Goal: Task Accomplishment & Management: Manage account settings

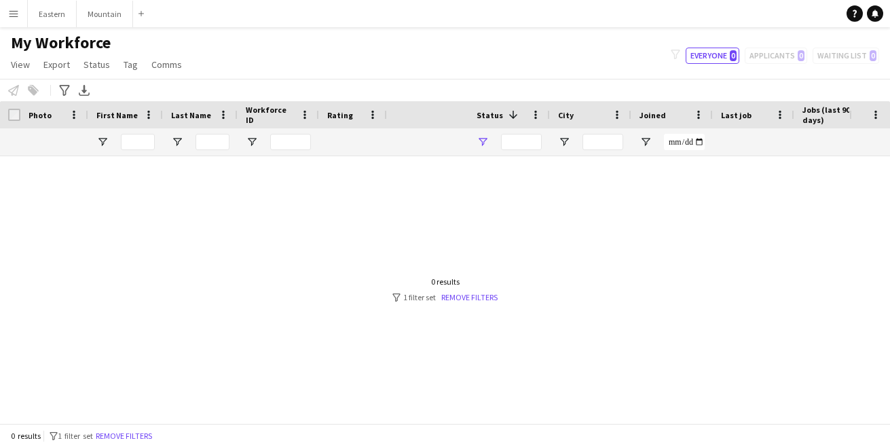
type input "**********"
click at [12, 16] on app-icon "Menu" at bounding box center [13, 13] width 11 height 11
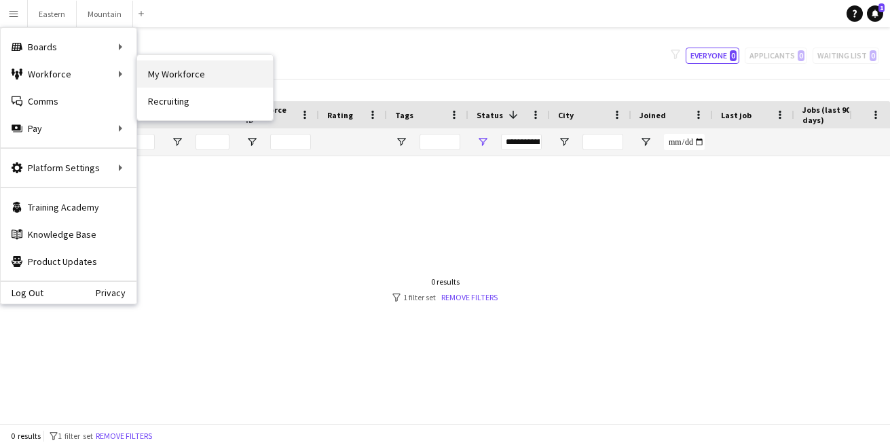
click at [163, 74] on link "My Workforce" at bounding box center [205, 73] width 136 height 27
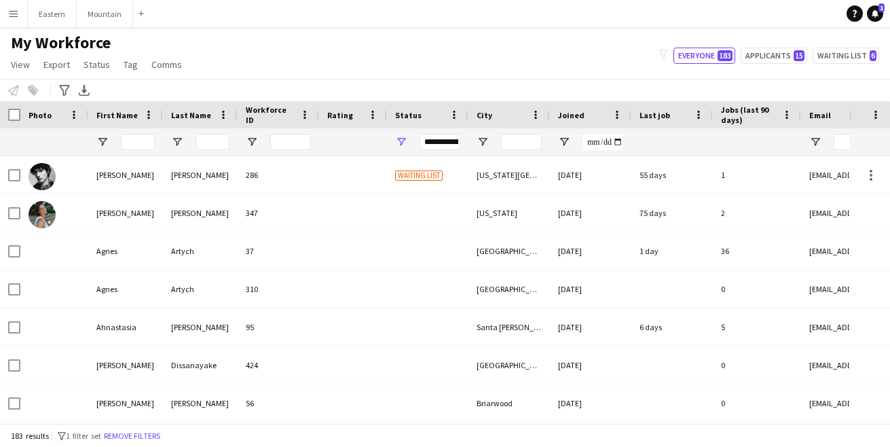
type input "**********"
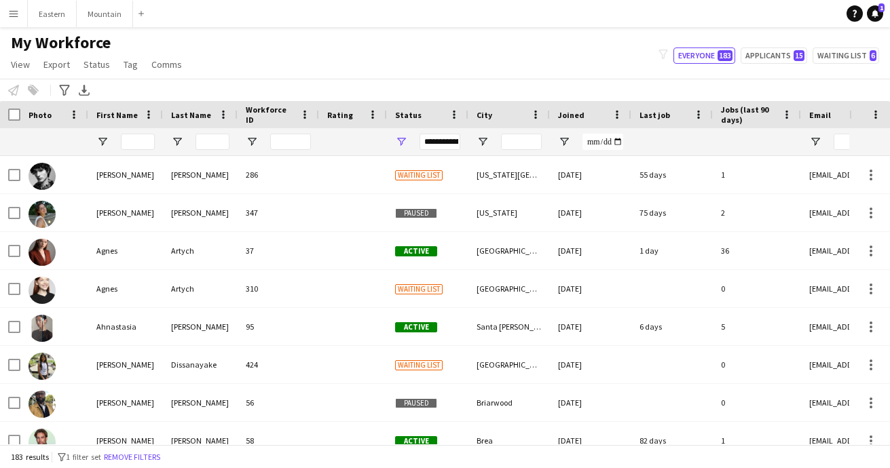
click at [420, 116] on div "Status" at bounding box center [419, 115] width 49 height 20
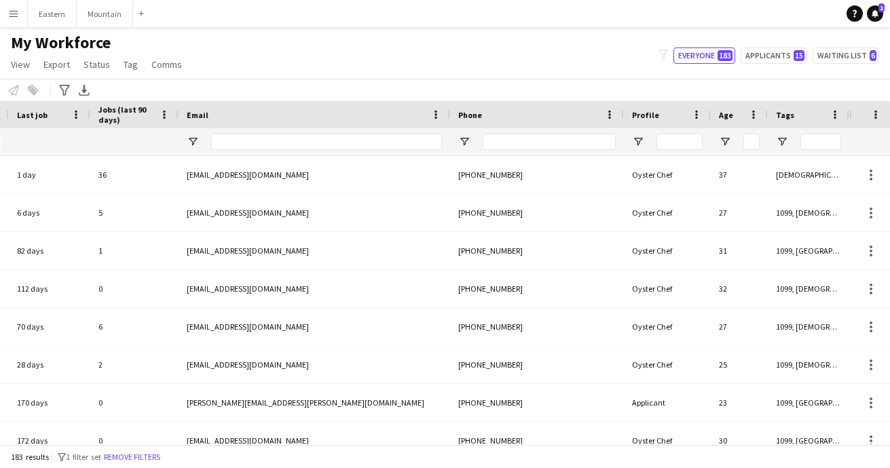
scroll to position [0, 622]
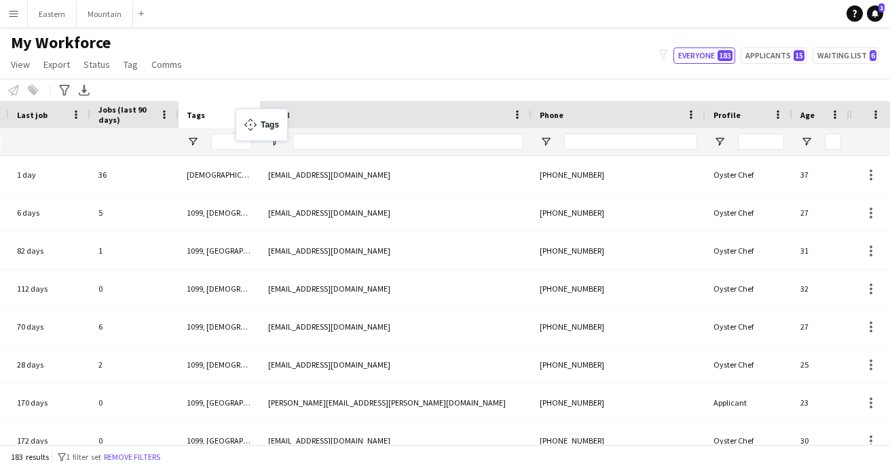
drag, startPoint x: 794, startPoint y: 112, endPoint x: 242, endPoint y: 117, distance: 551.8
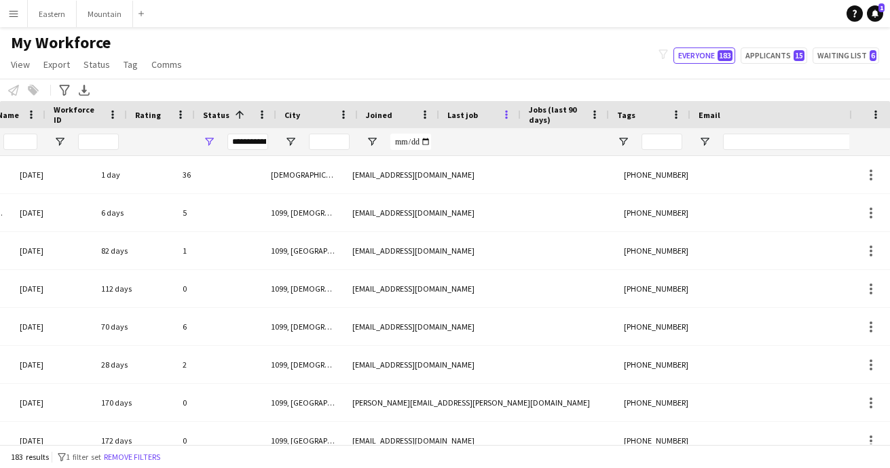
scroll to position [0, 192]
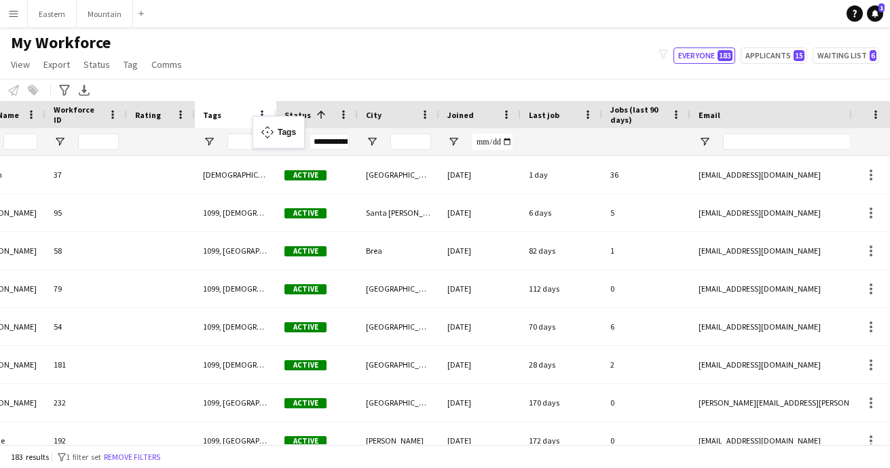
drag, startPoint x: 625, startPoint y: 115, endPoint x: 259, endPoint y: 124, distance: 365.9
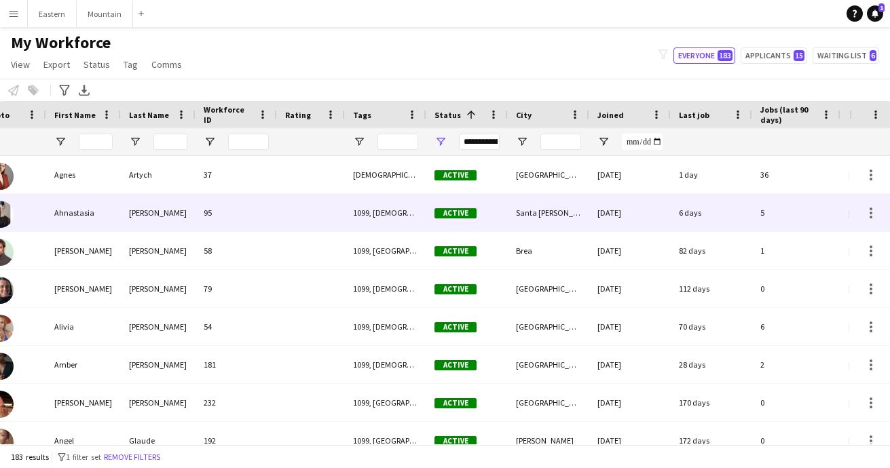
scroll to position [0, 0]
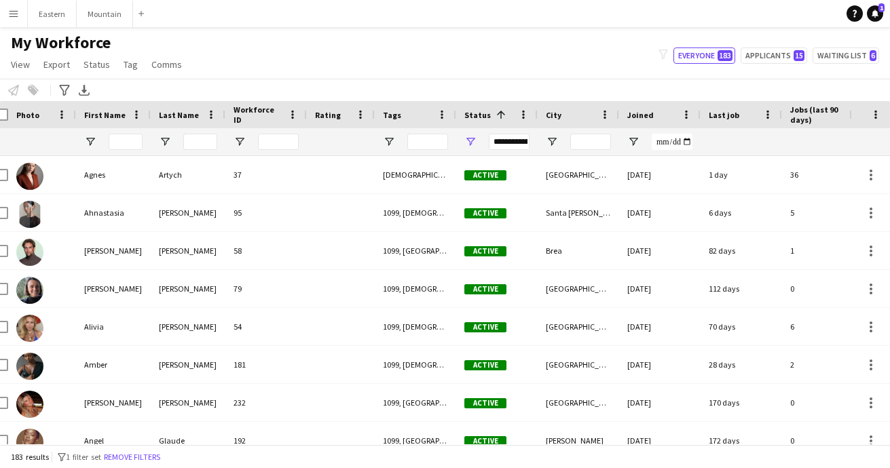
click at [480, 113] on span "Status" at bounding box center [477, 115] width 26 height 10
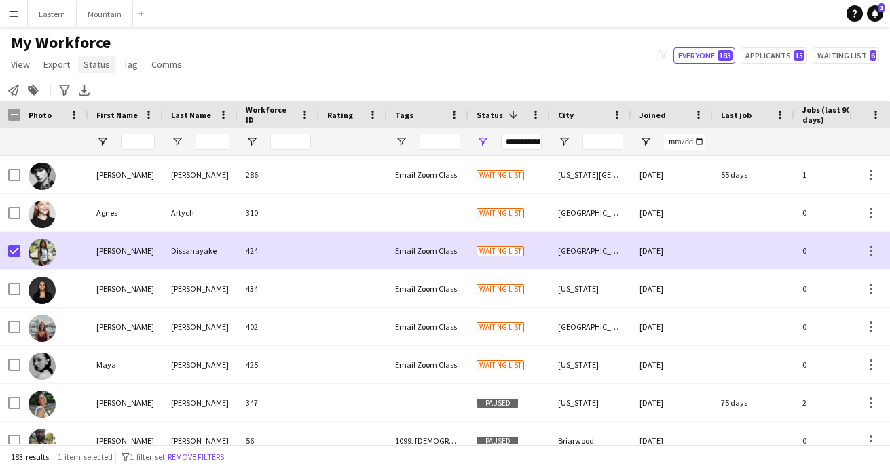
click at [99, 64] on span "Status" at bounding box center [96, 64] width 26 height 12
click at [99, 88] on span "Edit" at bounding box center [97, 94] width 16 height 12
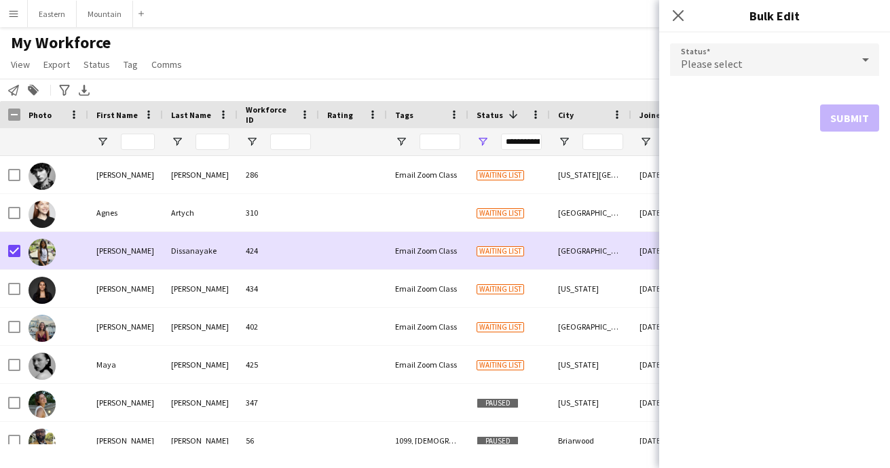
click at [711, 61] on span "Please select" at bounding box center [712, 64] width 62 height 14
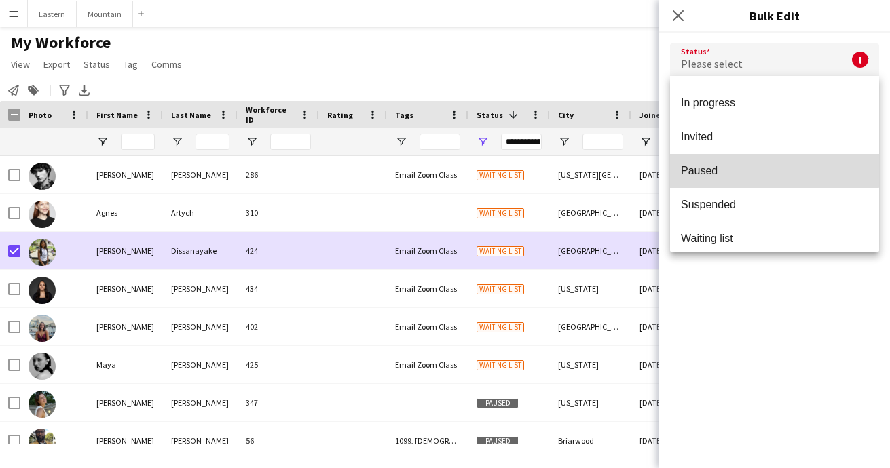
click at [709, 166] on span "Paused" at bounding box center [774, 170] width 187 height 13
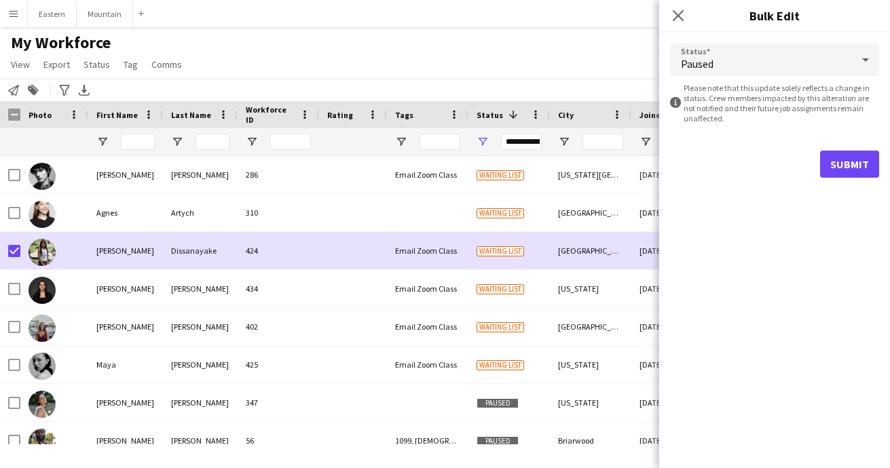
click at [852, 165] on button "Submit" at bounding box center [849, 164] width 59 height 27
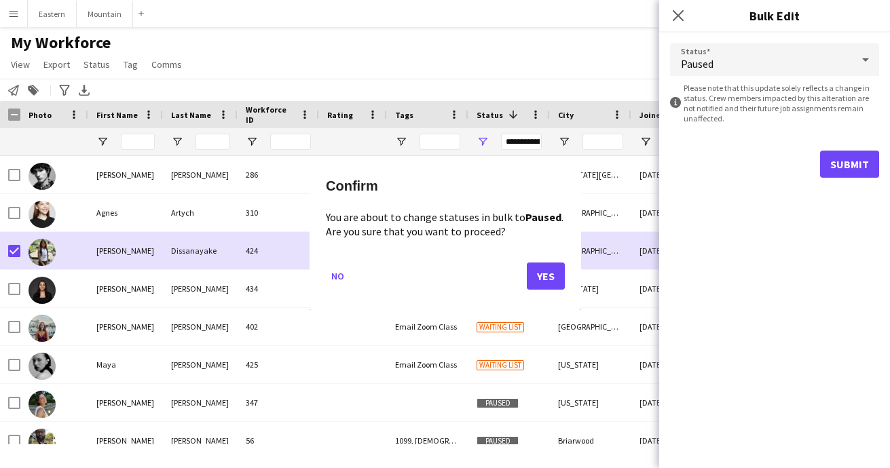
click at [563, 271] on button "Yes" at bounding box center [546, 275] width 38 height 27
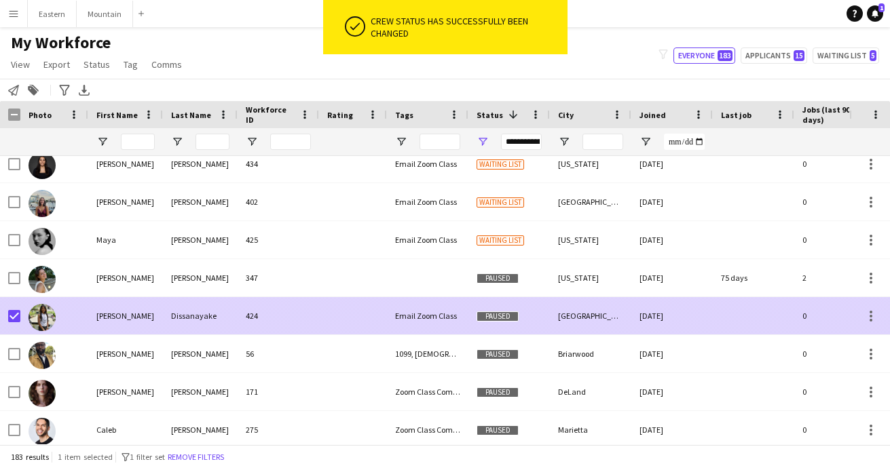
click at [454, 316] on div "Email Zoom Class" at bounding box center [427, 315] width 81 height 37
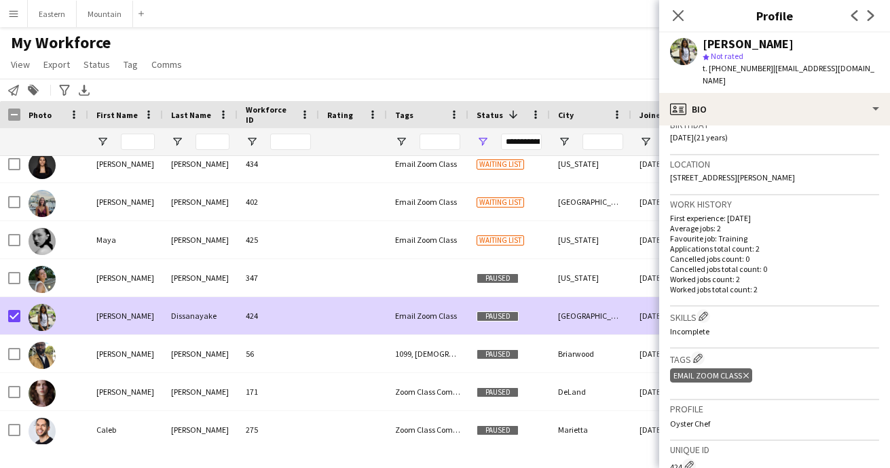
click at [748, 369] on div "Email Zoom Class Delete tag" at bounding box center [711, 376] width 82 height 14
click at [745, 372] on icon "Delete tag" at bounding box center [745, 376] width 5 height 8
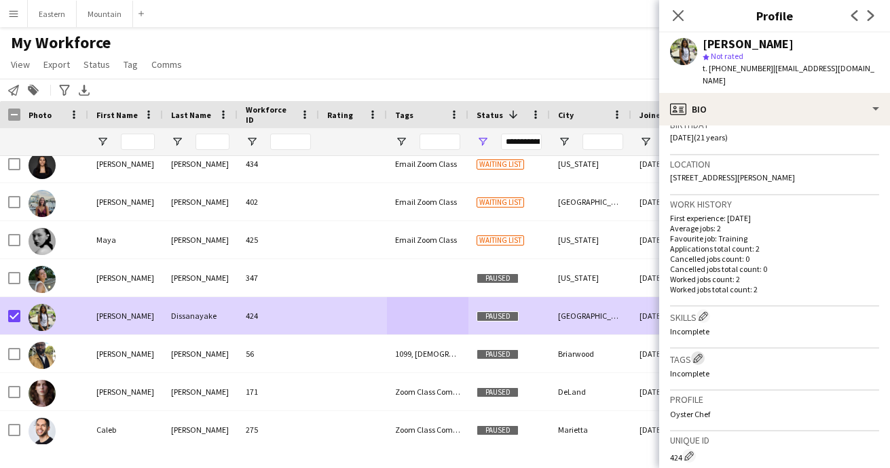
click at [699, 354] on app-icon "Edit crew company tags" at bounding box center [698, 359] width 10 height 10
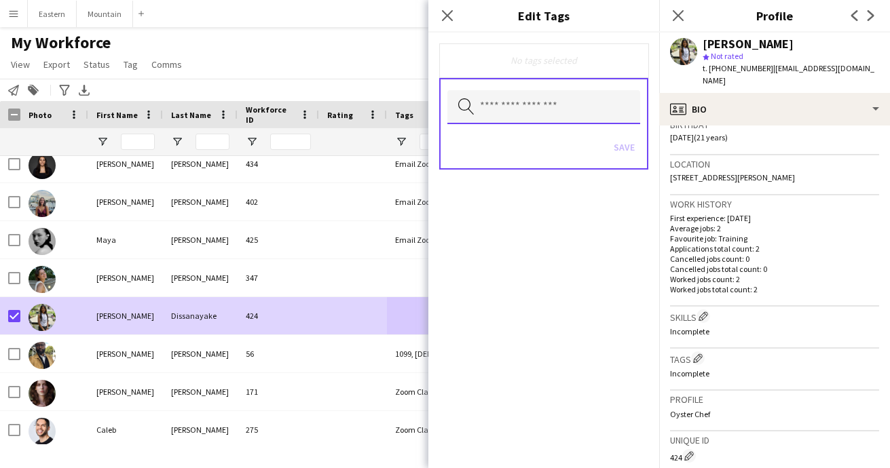
click at [524, 110] on input "text" at bounding box center [543, 107] width 193 height 34
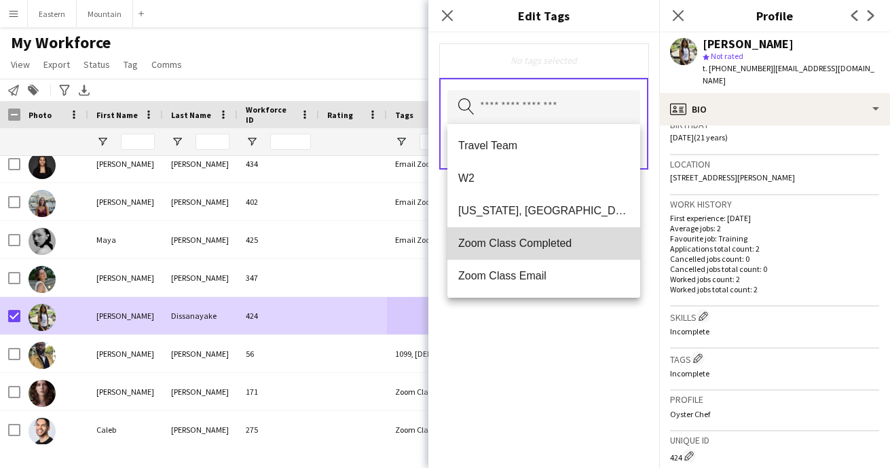
click at [529, 242] on span "Zoom Class Completed" at bounding box center [543, 243] width 171 height 13
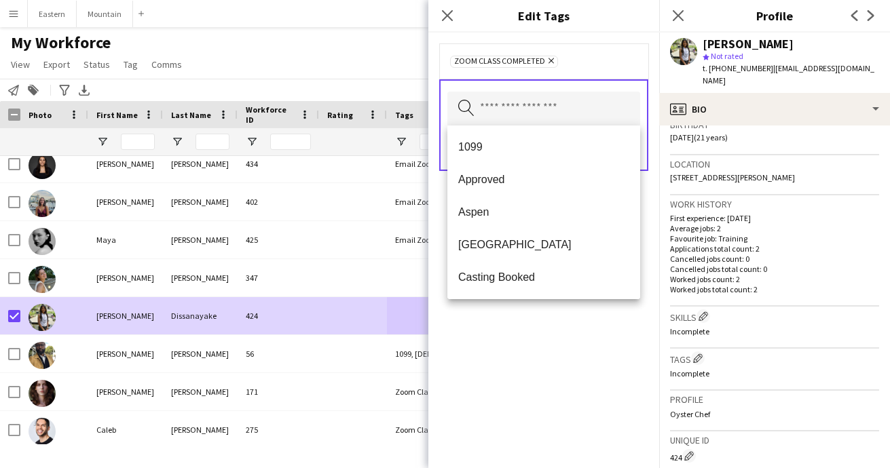
click at [540, 333] on div "Zoom Class Completed Remove Search by tag name Save" at bounding box center [543, 251] width 231 height 436
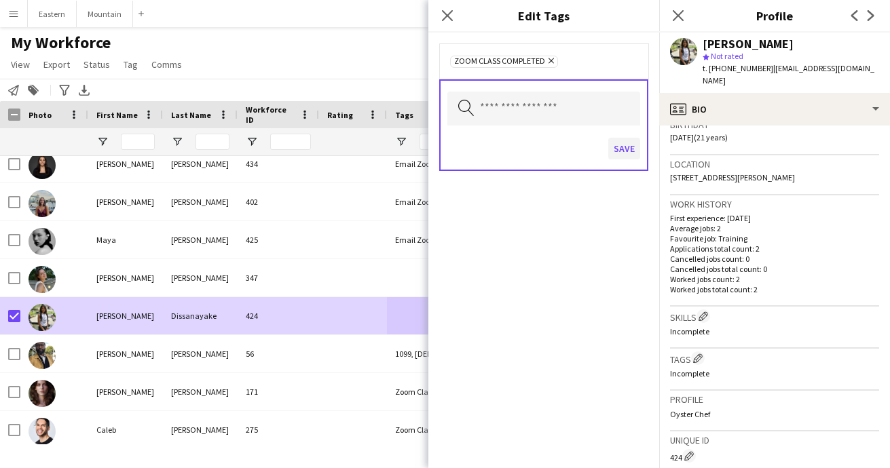
click at [625, 156] on button "Save" at bounding box center [624, 149] width 32 height 22
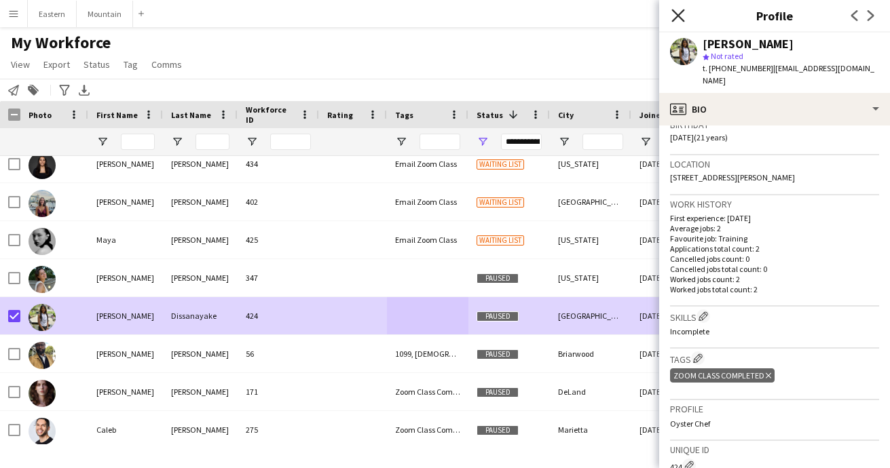
click at [676, 19] on icon "Close pop-in" at bounding box center [677, 15] width 13 height 13
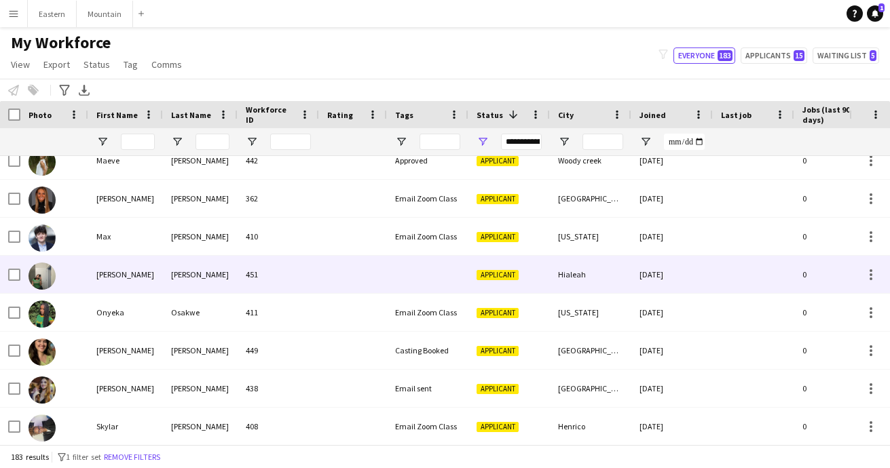
click at [225, 279] on div "[PERSON_NAME]" at bounding box center [200, 274] width 75 height 37
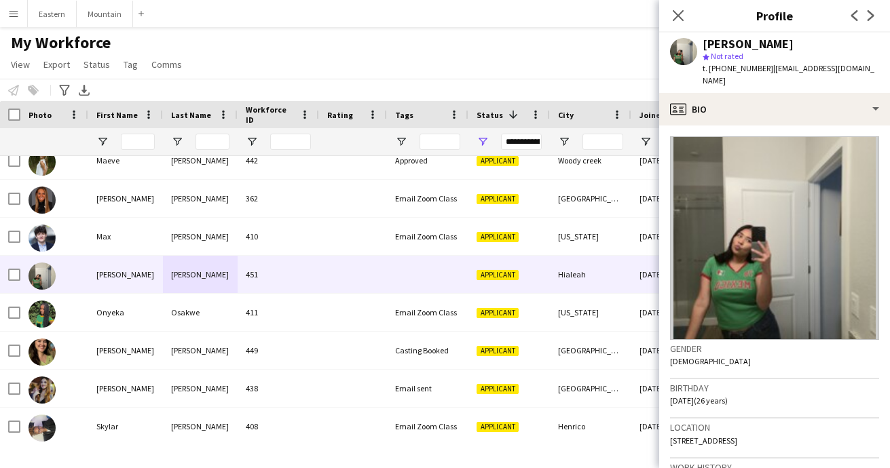
drag, startPoint x: 827, startPoint y: 426, endPoint x: 883, endPoint y: 426, distance: 56.3
click at [883, 426] on app-crew-profile-bio "Gender [DEMOGRAPHIC_DATA] Birthday [DEMOGRAPHIC_DATA] (26 years) Location [STRE…" at bounding box center [774, 297] width 231 height 343
copy span "Hialeah, 33014"
click at [678, 15] on icon at bounding box center [677, 15] width 13 height 13
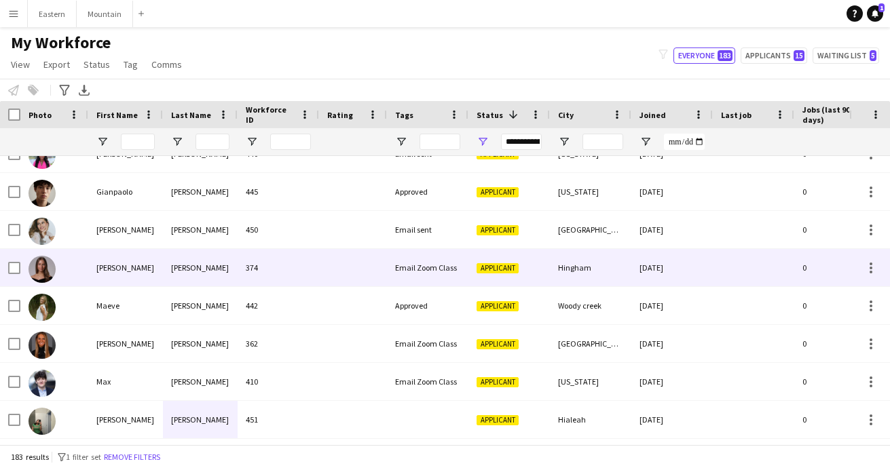
scroll to position [1995, 0]
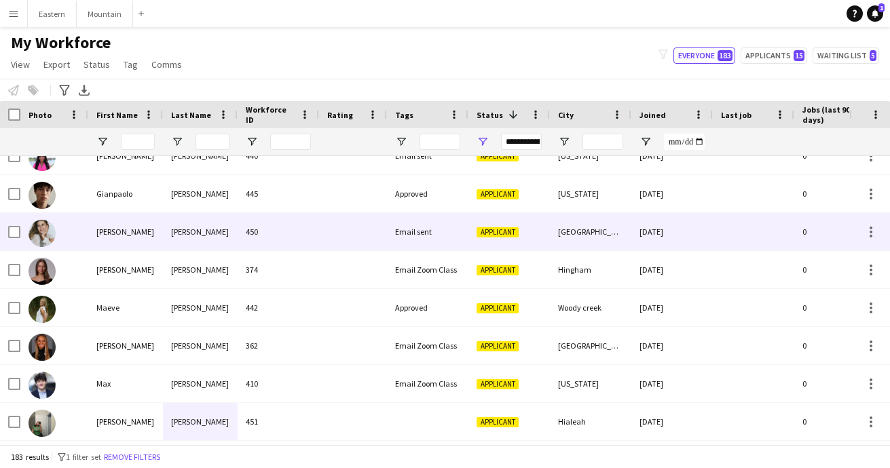
click at [157, 231] on div "[PERSON_NAME]" at bounding box center [125, 231] width 75 height 37
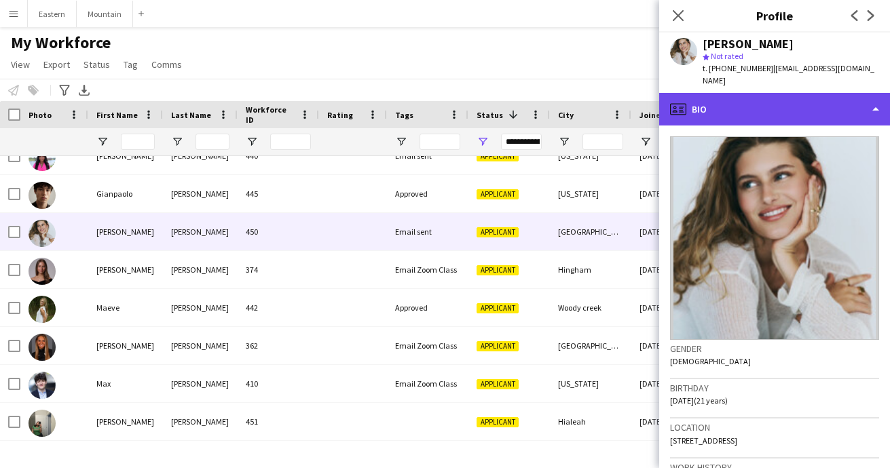
click at [738, 93] on div "profile Bio" at bounding box center [774, 109] width 231 height 33
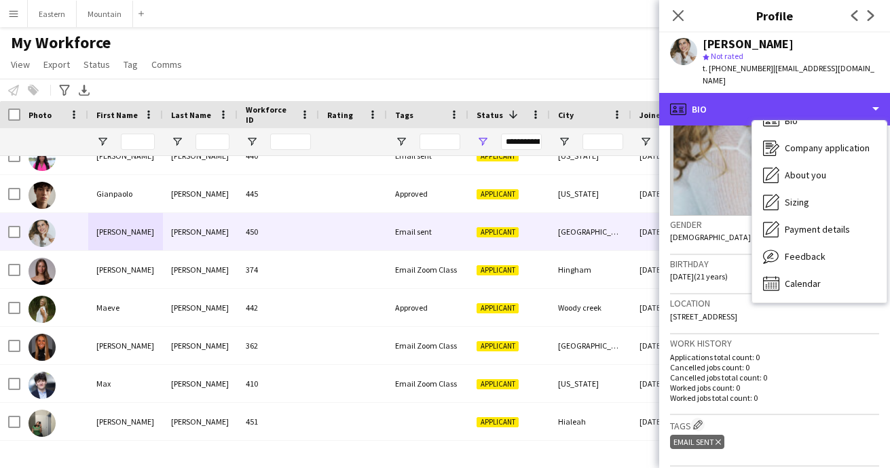
scroll to position [136, 0]
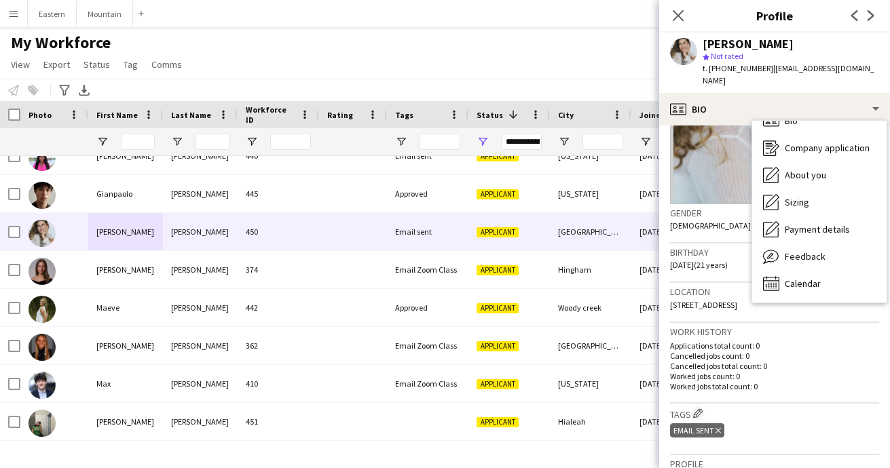
click at [719, 428] on icon at bounding box center [717, 430] width 5 height 5
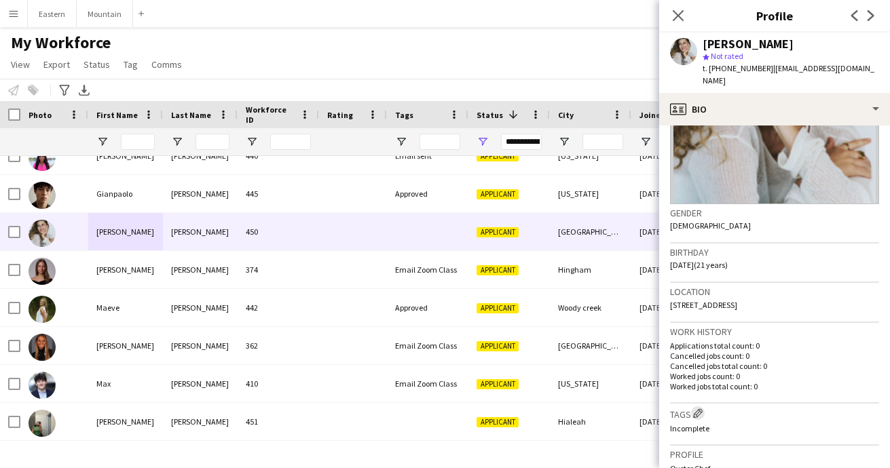
click at [702, 409] on app-icon "Edit crew company tags" at bounding box center [698, 414] width 10 height 10
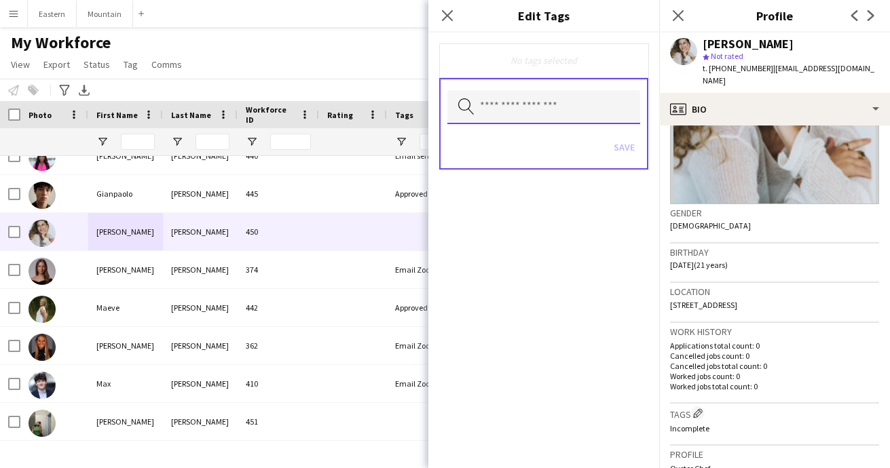
click at [556, 109] on input "text" at bounding box center [543, 107] width 193 height 34
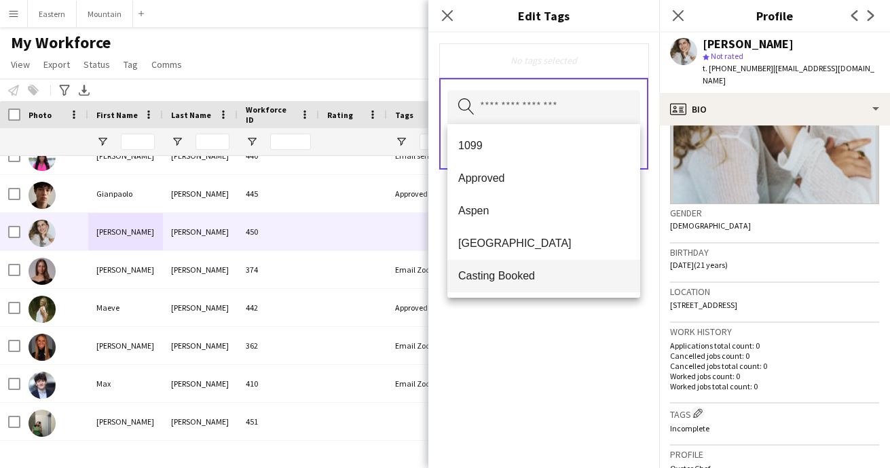
click at [523, 265] on mat-option "Casting Booked" at bounding box center [543, 276] width 193 height 33
click at [584, 348] on div "Casting Booked Remove Search by tag name Save" at bounding box center [543, 251] width 231 height 436
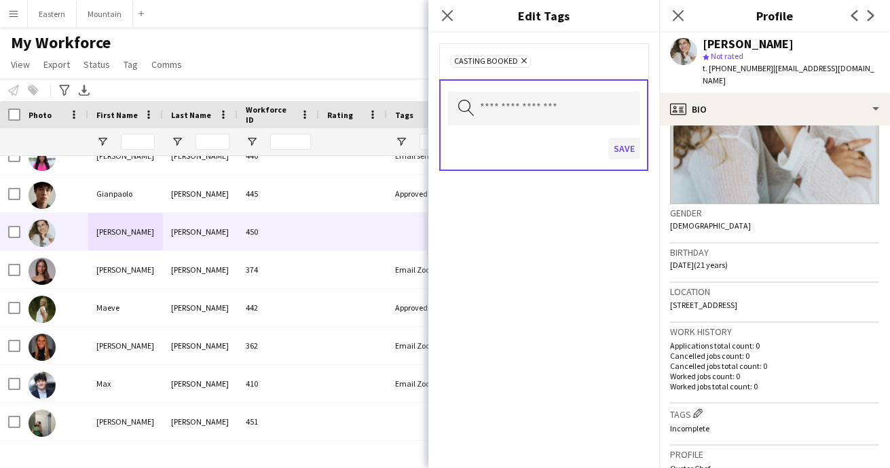
click at [626, 149] on button "Save" at bounding box center [624, 149] width 32 height 22
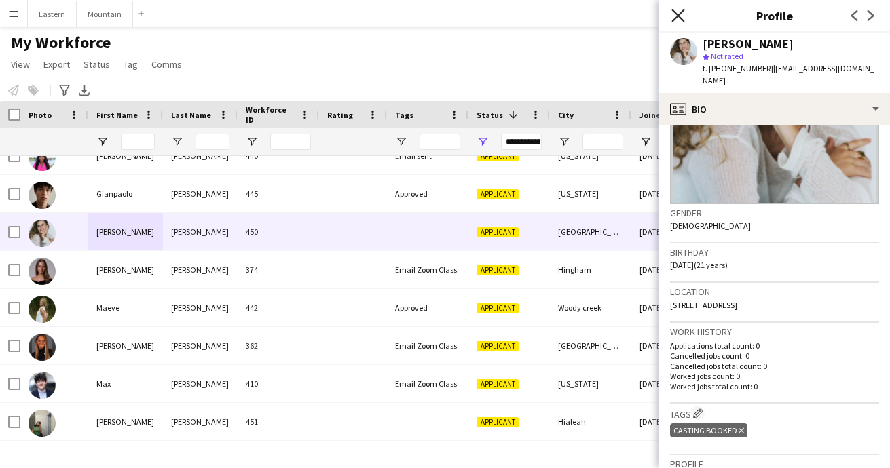
click at [677, 14] on icon "Close pop-in" at bounding box center [677, 15] width 13 height 13
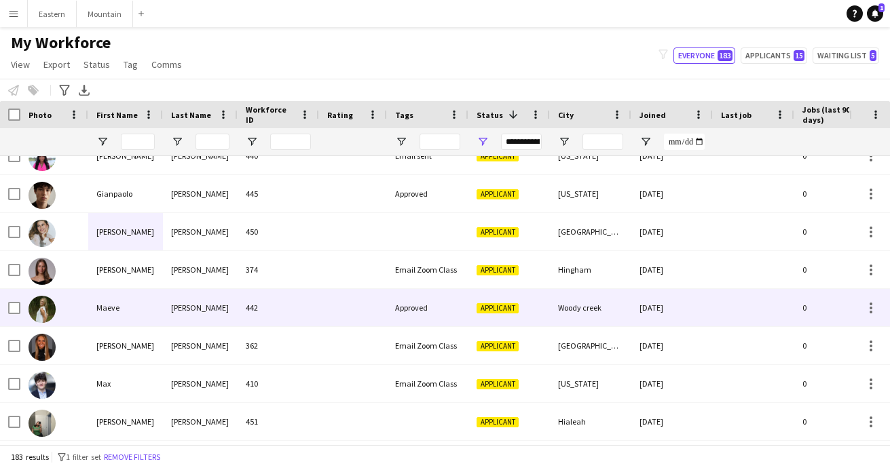
scroll to position [2102, 0]
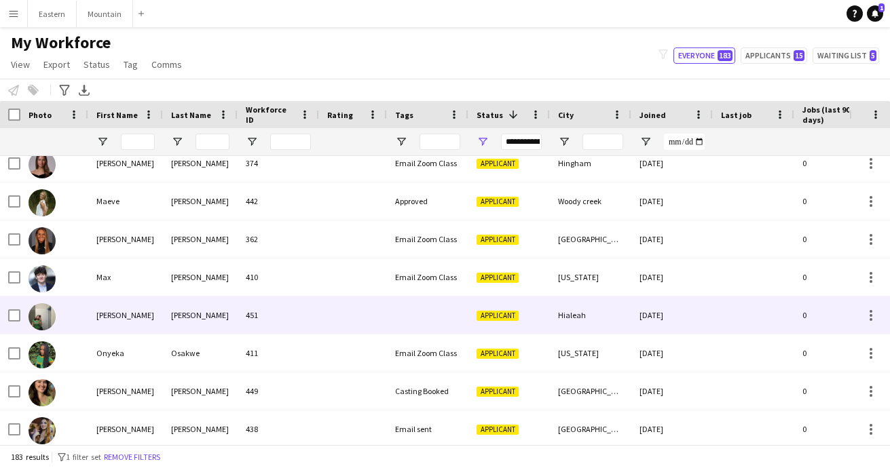
click at [375, 314] on div at bounding box center [353, 315] width 68 height 37
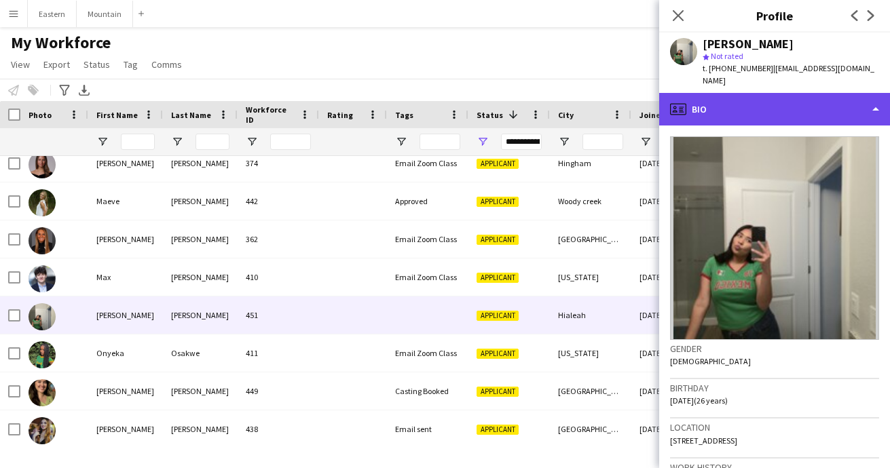
click at [753, 93] on div "profile Bio" at bounding box center [774, 109] width 231 height 33
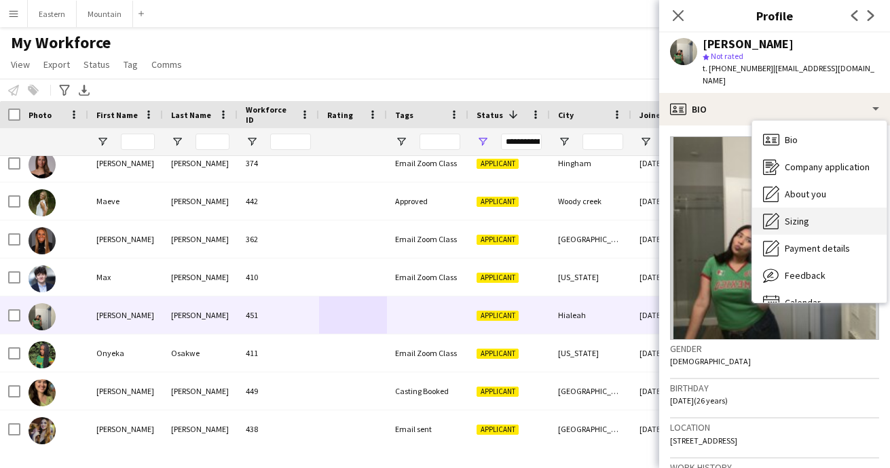
click at [797, 215] on span "Sizing" at bounding box center [797, 221] width 24 height 12
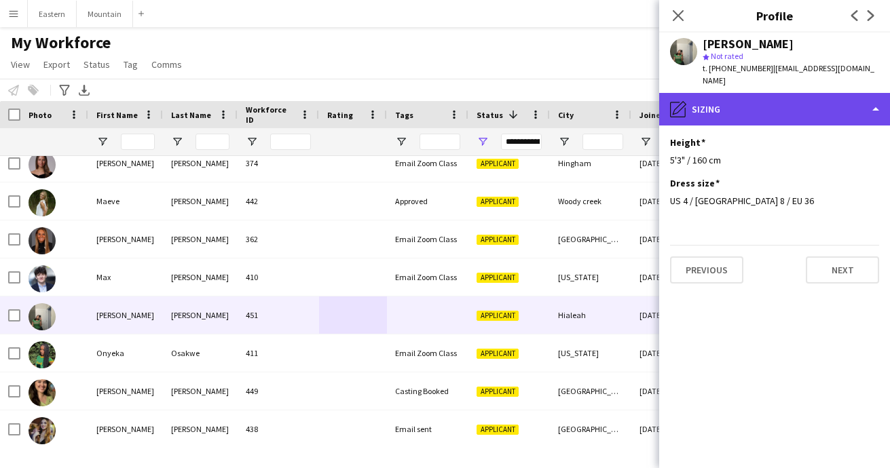
click at [751, 101] on div "pencil4 [GEOGRAPHIC_DATA]" at bounding box center [774, 109] width 231 height 33
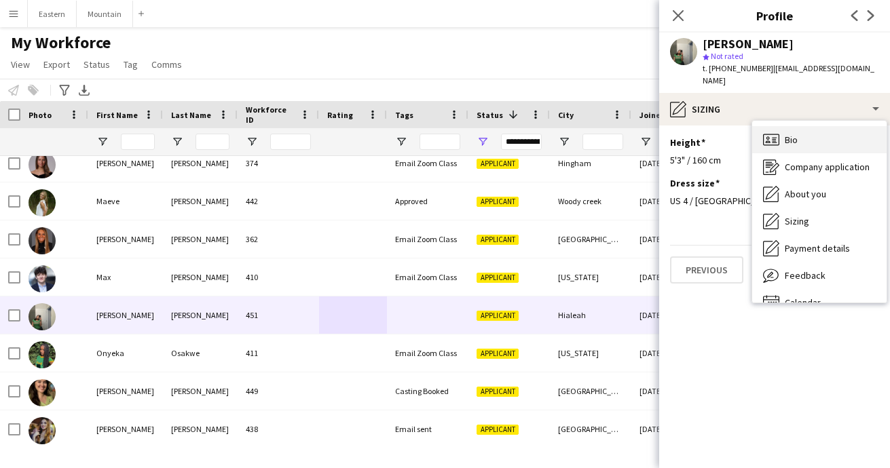
click at [796, 134] on span "Bio" at bounding box center [791, 140] width 13 height 12
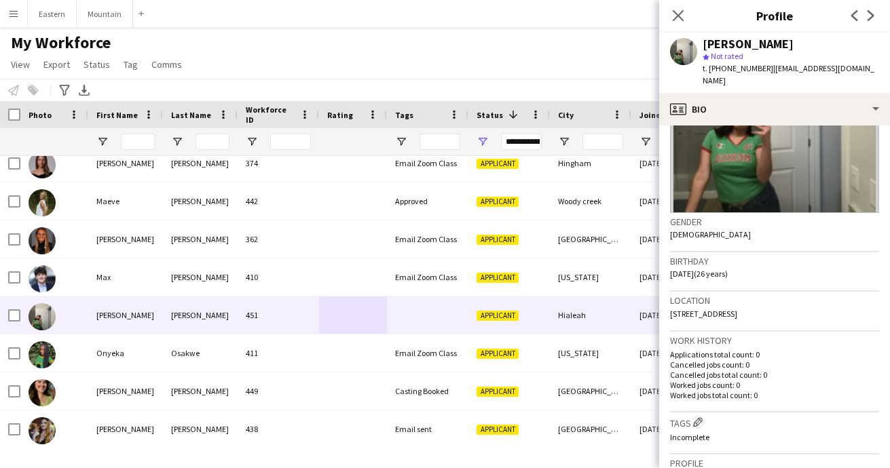
scroll to position [126, 0]
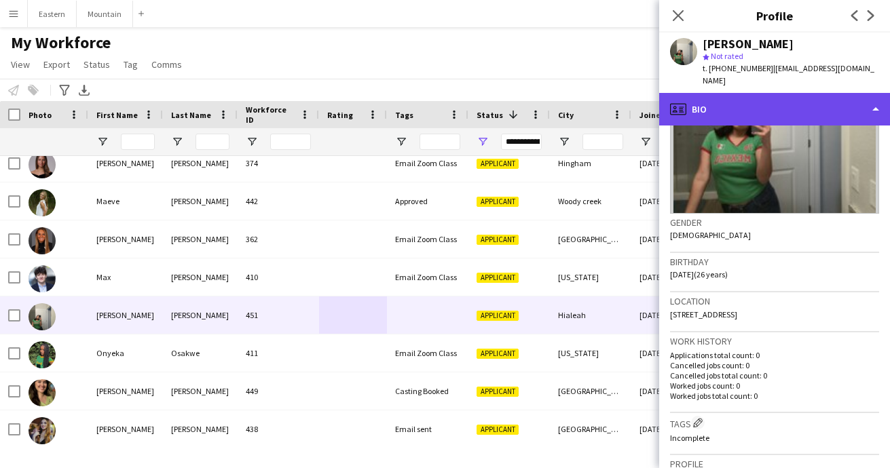
click at [762, 93] on div "profile Bio" at bounding box center [774, 109] width 231 height 33
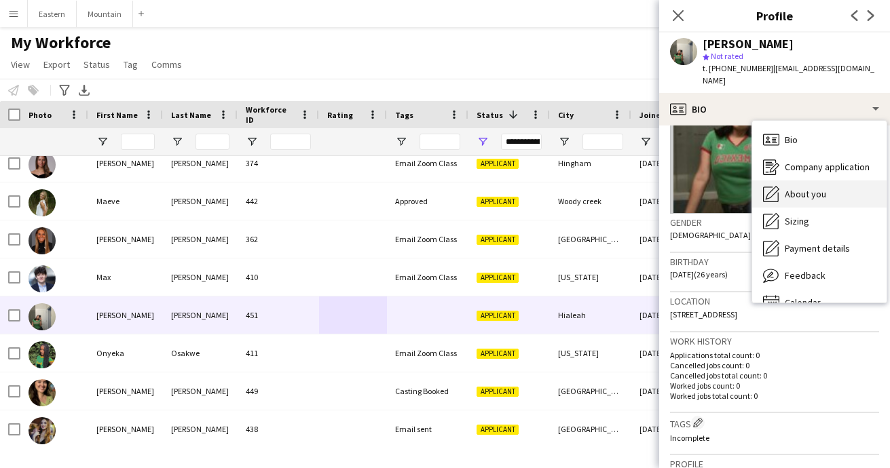
click at [799, 188] on span "About you" at bounding box center [805, 194] width 41 height 12
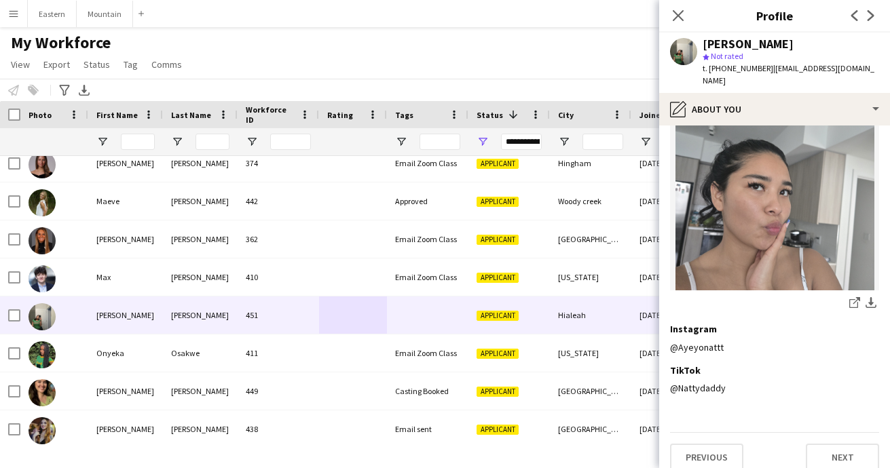
scroll to position [335, 0]
click at [680, 18] on icon at bounding box center [677, 15] width 13 height 13
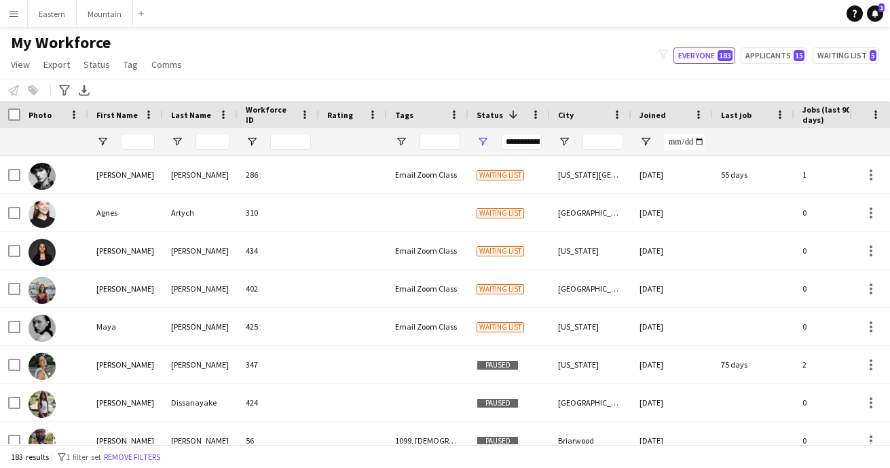
scroll to position [0, 0]
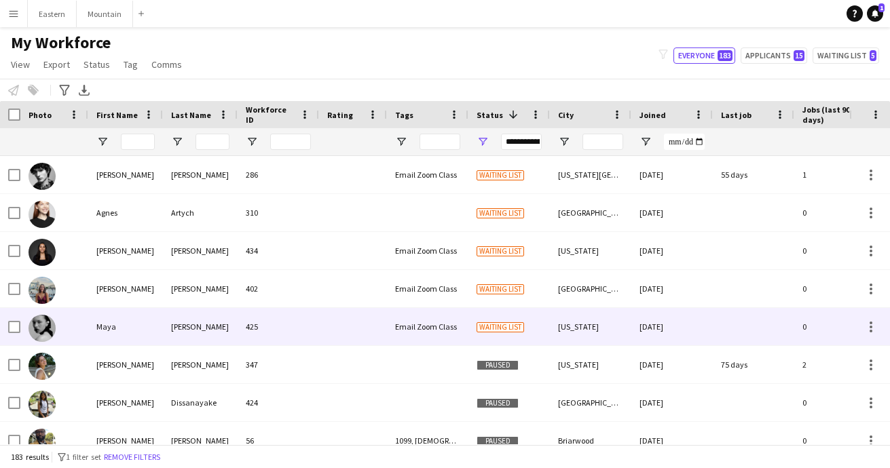
click at [235, 328] on div "[PERSON_NAME]" at bounding box center [200, 326] width 75 height 37
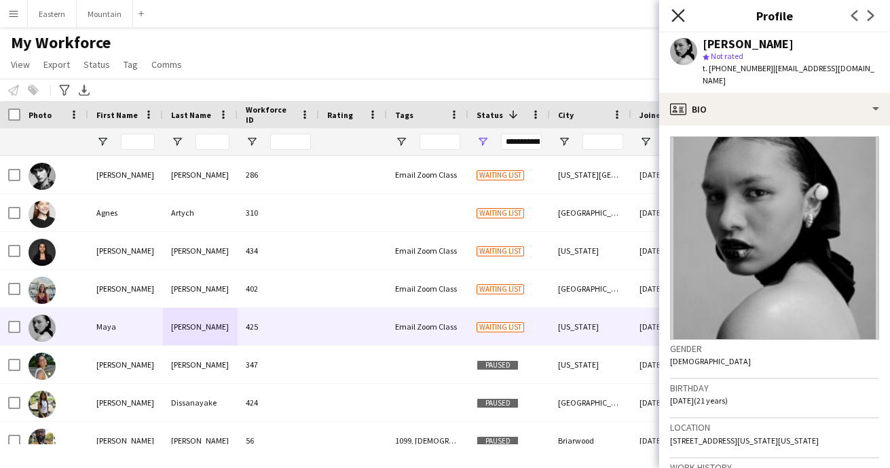
click at [674, 14] on icon "Close pop-in" at bounding box center [677, 15] width 13 height 13
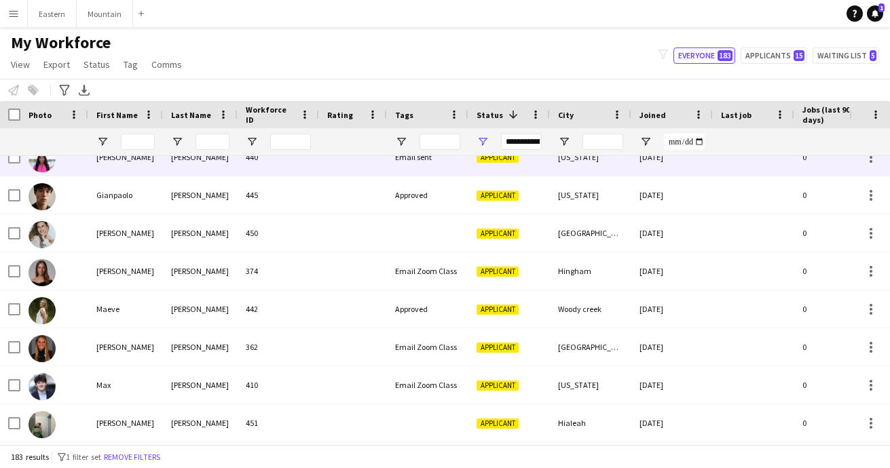
scroll to position [1995, 0]
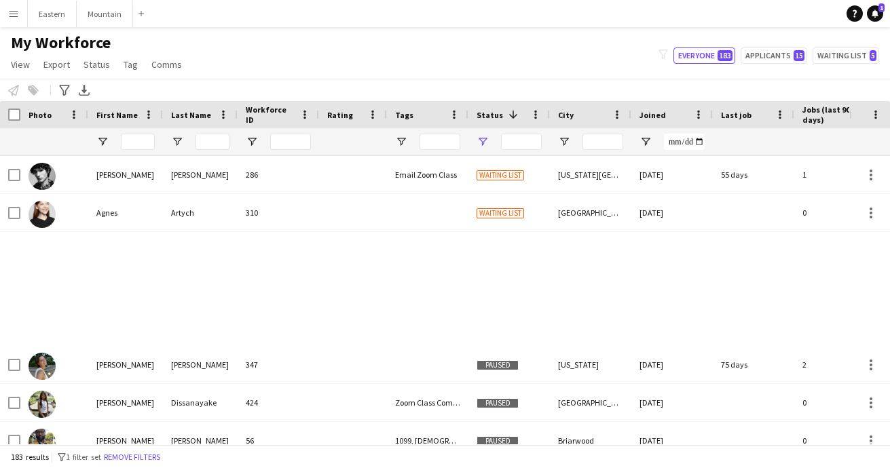
type input "**********"
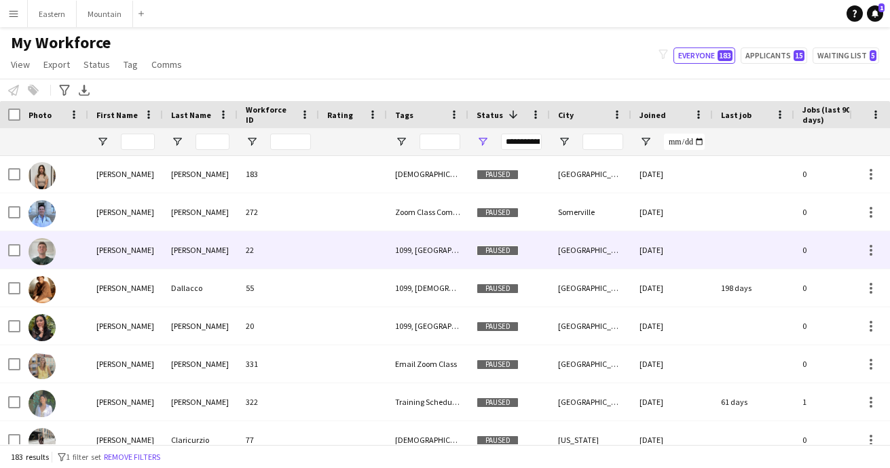
scroll to position [525, 0]
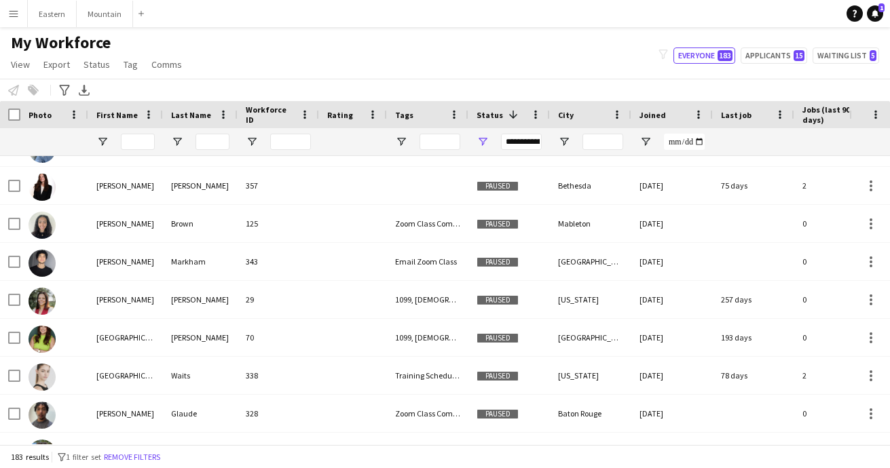
click at [493, 119] on span "Status" at bounding box center [489, 115] width 26 height 10
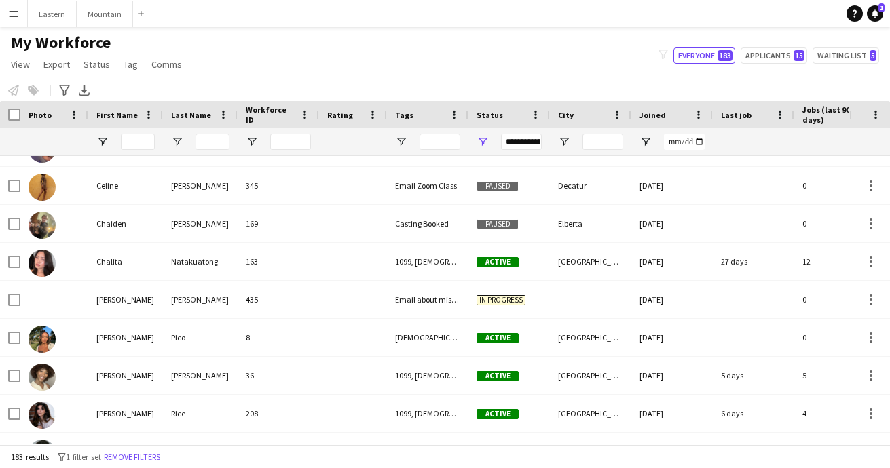
click at [493, 119] on span "Status" at bounding box center [489, 115] width 26 height 10
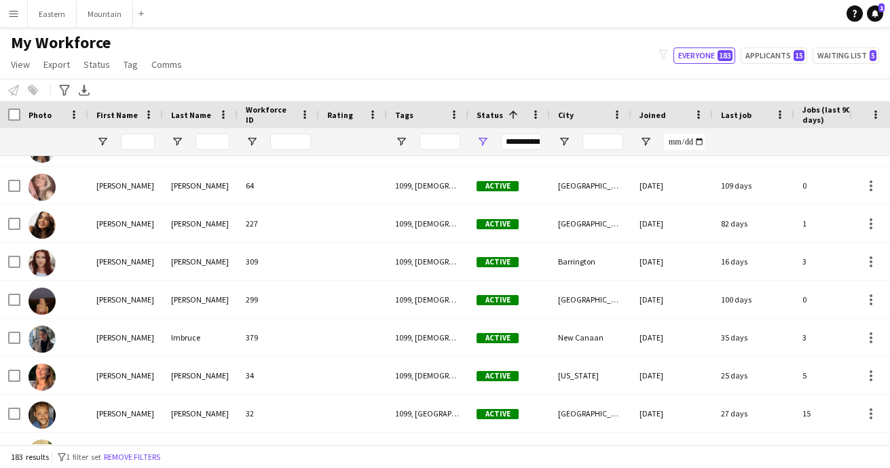
click at [525, 144] on div "**********" at bounding box center [521, 142] width 41 height 16
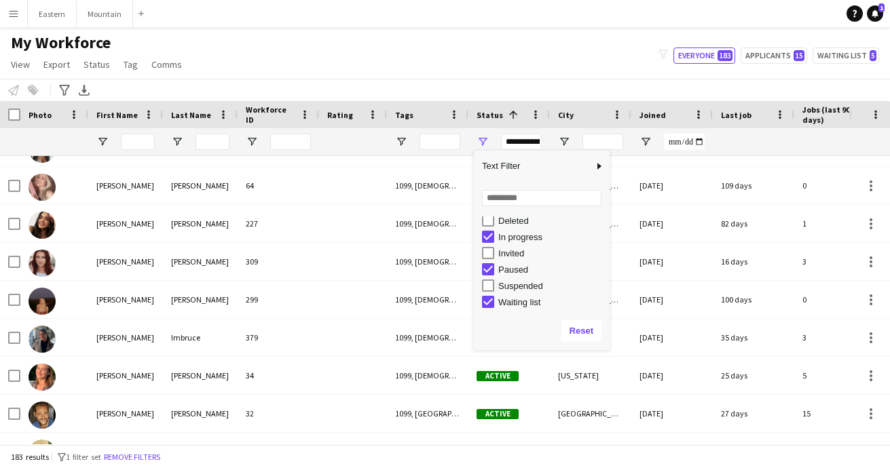
click at [476, 70] on div "My Workforce View Views Default view New view Update view Delete view Edit name…" at bounding box center [445, 56] width 890 height 46
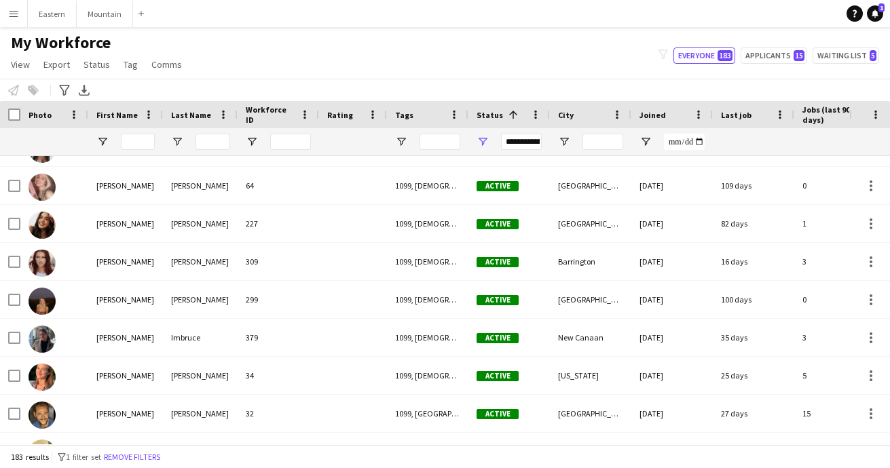
click at [519, 138] on div "**********" at bounding box center [521, 142] width 41 height 16
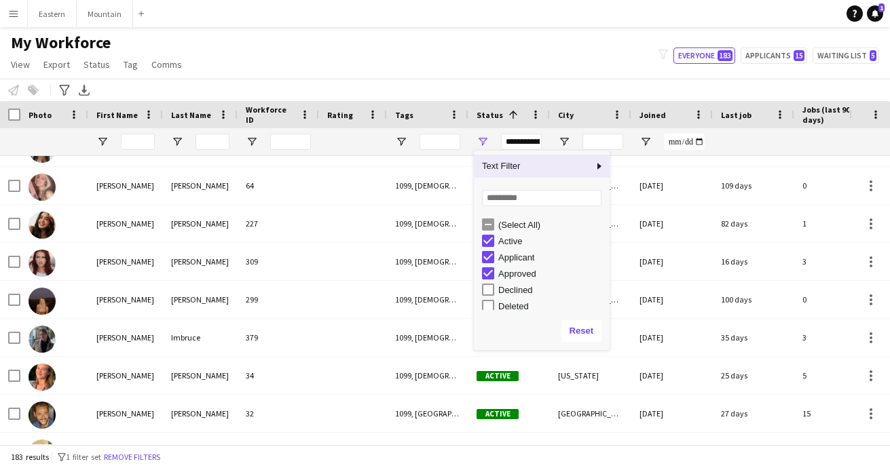
click at [519, 138] on div "**********" at bounding box center [521, 142] width 41 height 16
click at [474, 69] on div "My Workforce View Views Default view New view Update view Delete view Edit name…" at bounding box center [445, 56] width 890 height 46
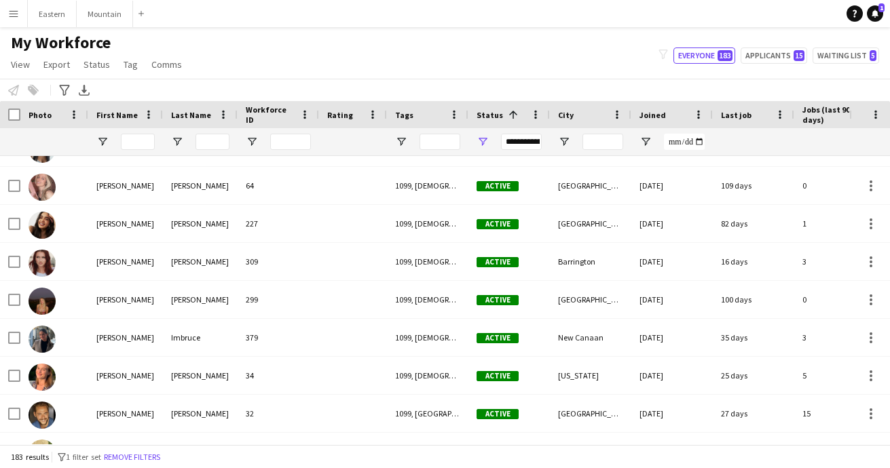
click at [524, 145] on div "**********" at bounding box center [521, 142] width 41 height 16
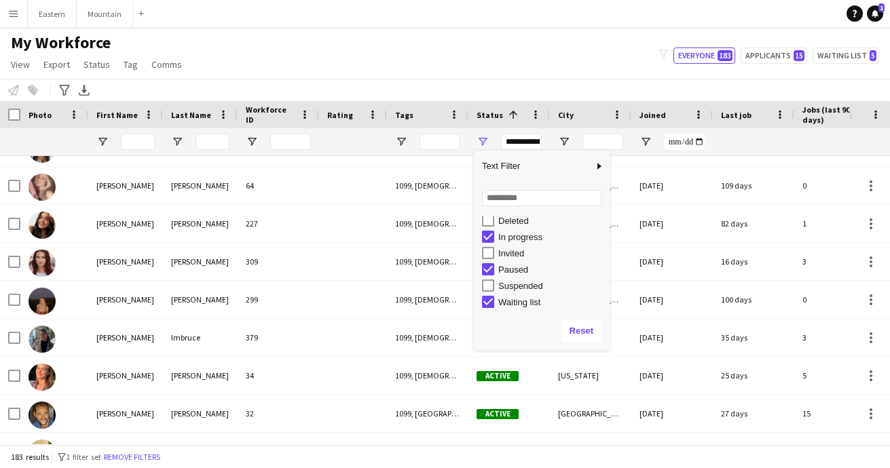
click at [508, 88] on div "Notify workforce Add to tag Select at least one crew to tag him or her. Advance…" at bounding box center [445, 90] width 890 height 22
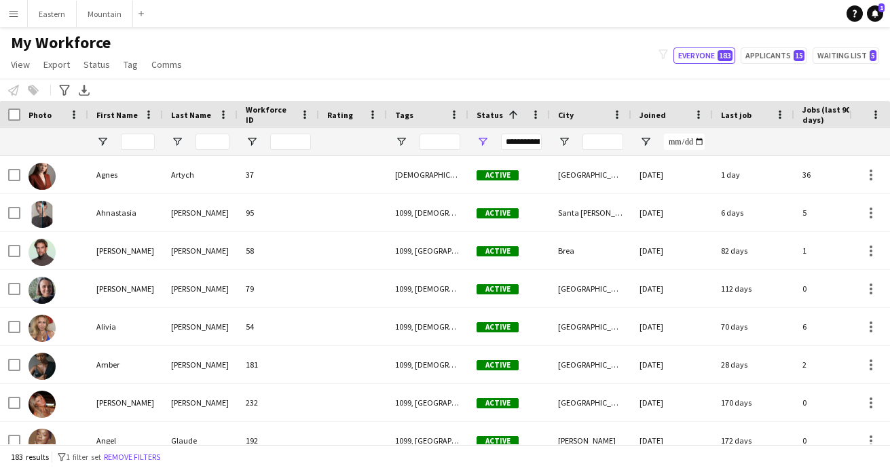
scroll to position [0, 0]
click at [492, 124] on div "Status 1" at bounding box center [500, 115] width 49 height 20
